Goal: Task Accomplishment & Management: Manage account settings

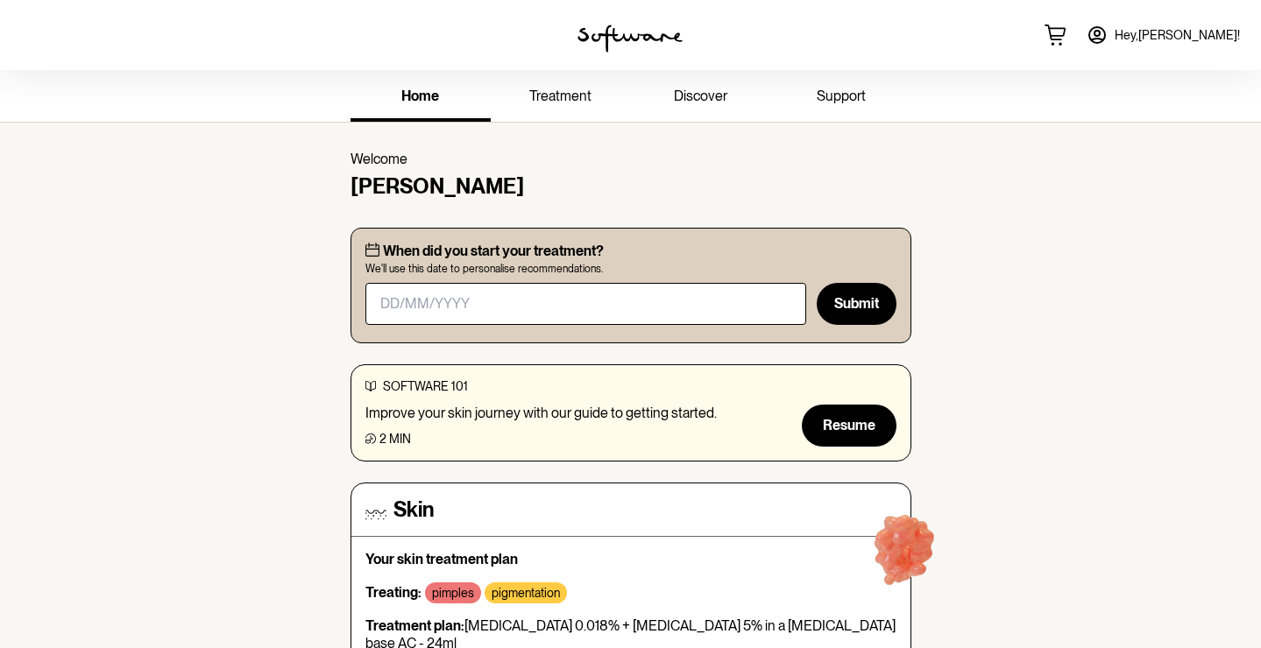
click at [595, 96] on link "treatment" at bounding box center [561, 98] width 140 height 48
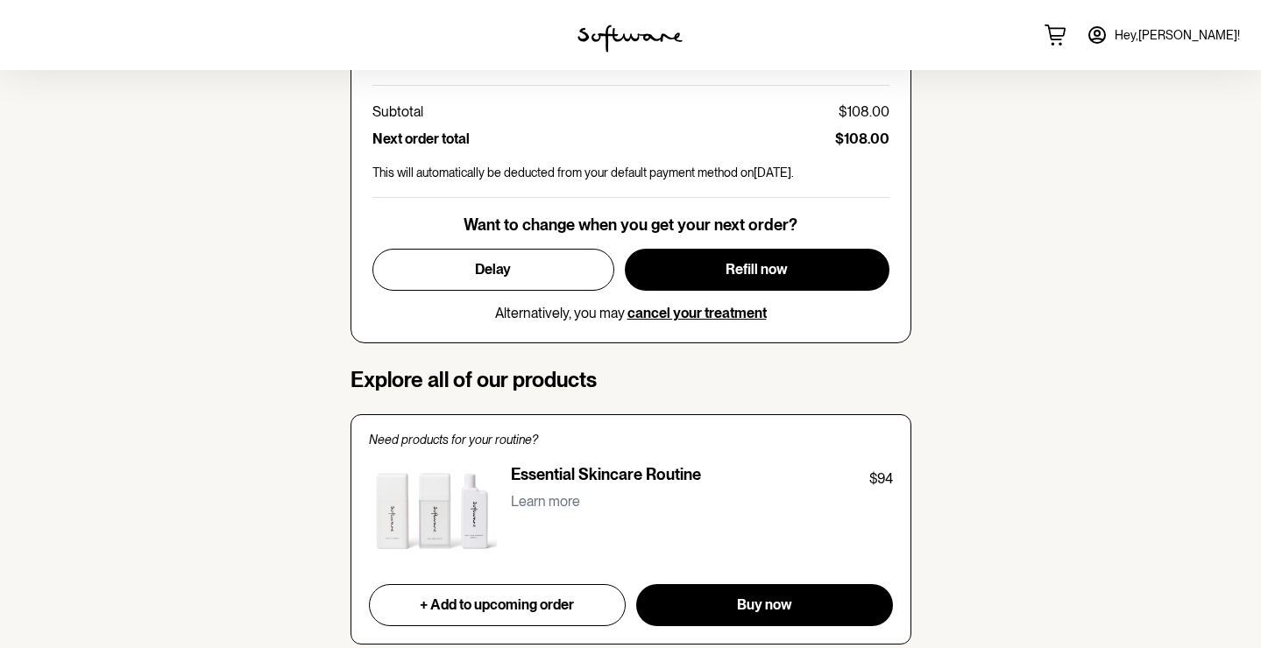
scroll to position [958, 0]
click at [581, 271] on button "Delay" at bounding box center [493, 270] width 242 height 42
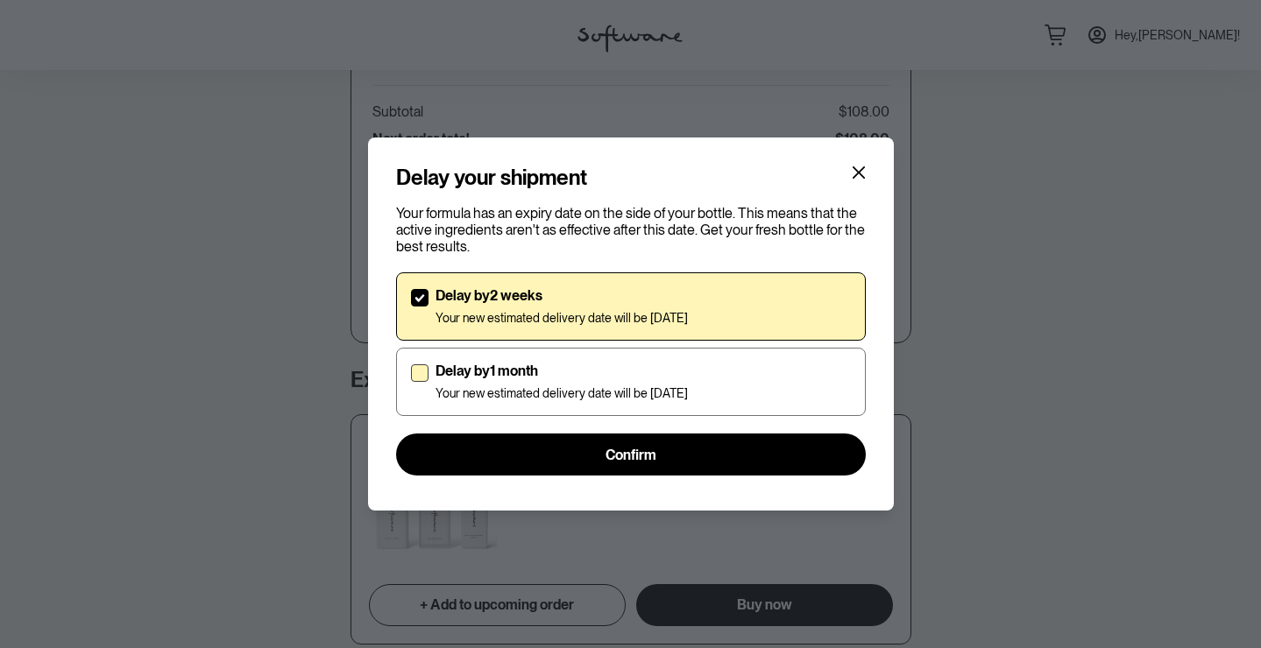
click at [610, 359] on label "Delay by 1 month Your new estimated delivery date will be [DATE]" at bounding box center [631, 382] width 470 height 68
click at [411, 382] on input "Delay by 1 month Your new estimated delivery date will be [DATE]" at bounding box center [410, 382] width 1 height 1
checkbox input "true"
checkbox input "false"
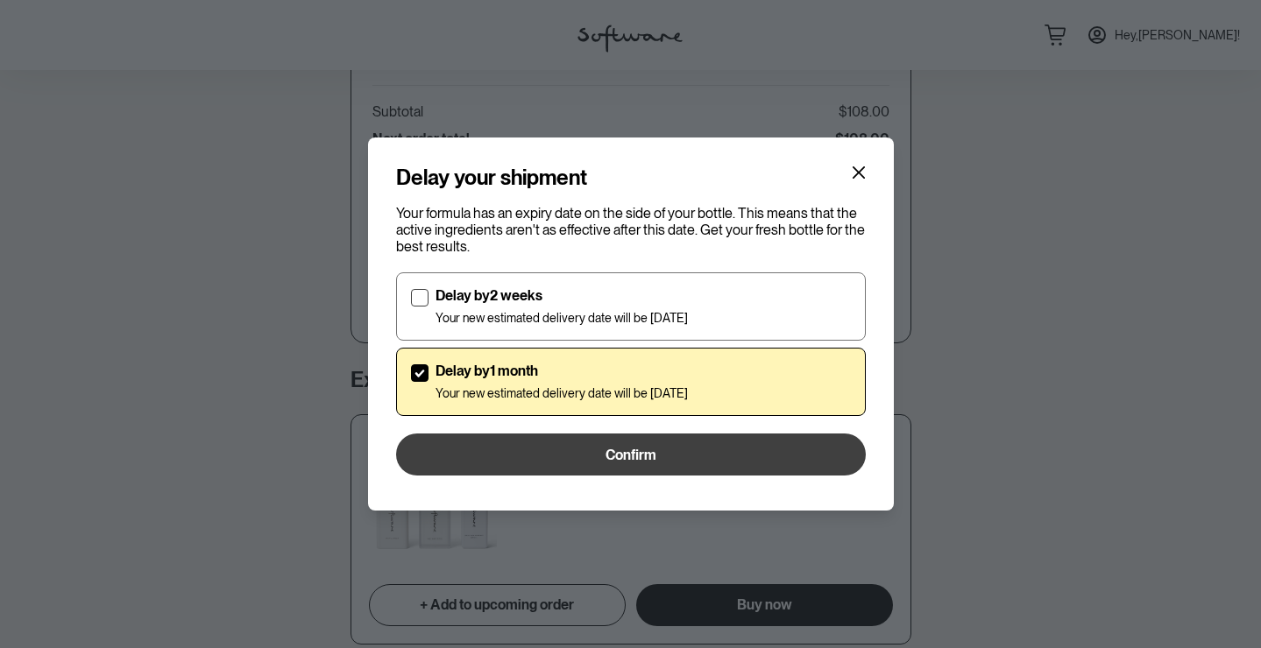
click at [634, 456] on span "Confirm" at bounding box center [630, 455] width 51 height 17
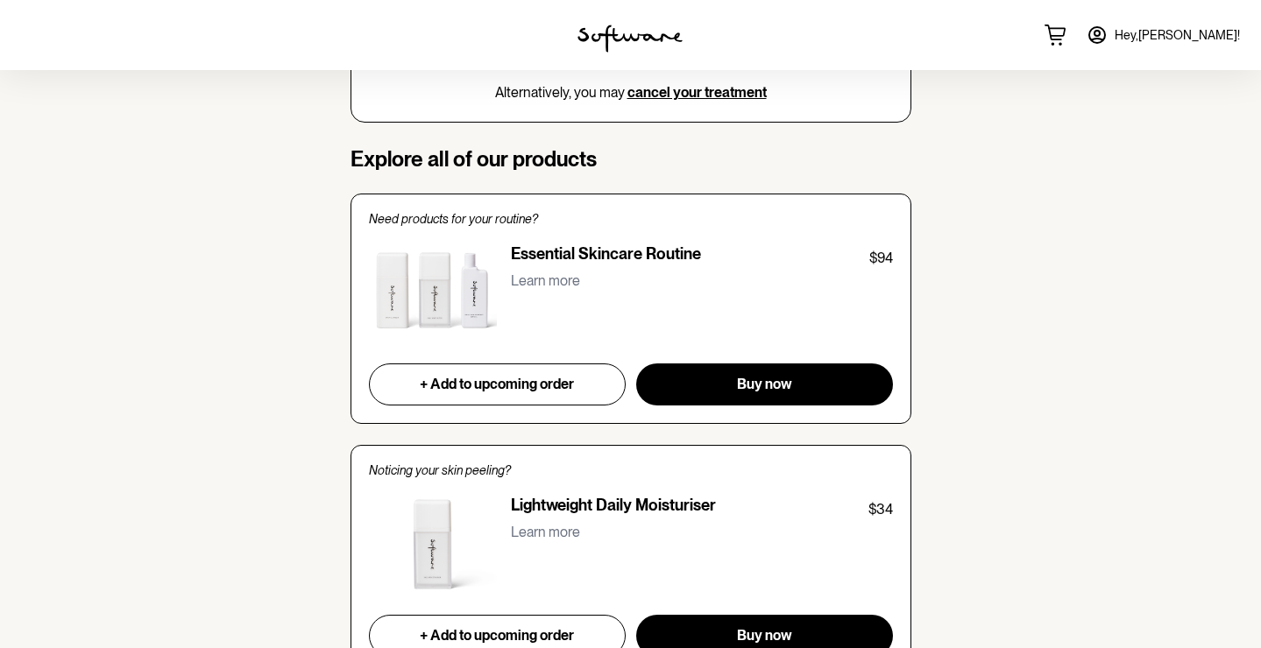
scroll to position [1182, 0]
